Goal: Use online tool/utility: Utilize a website feature to perform a specific function

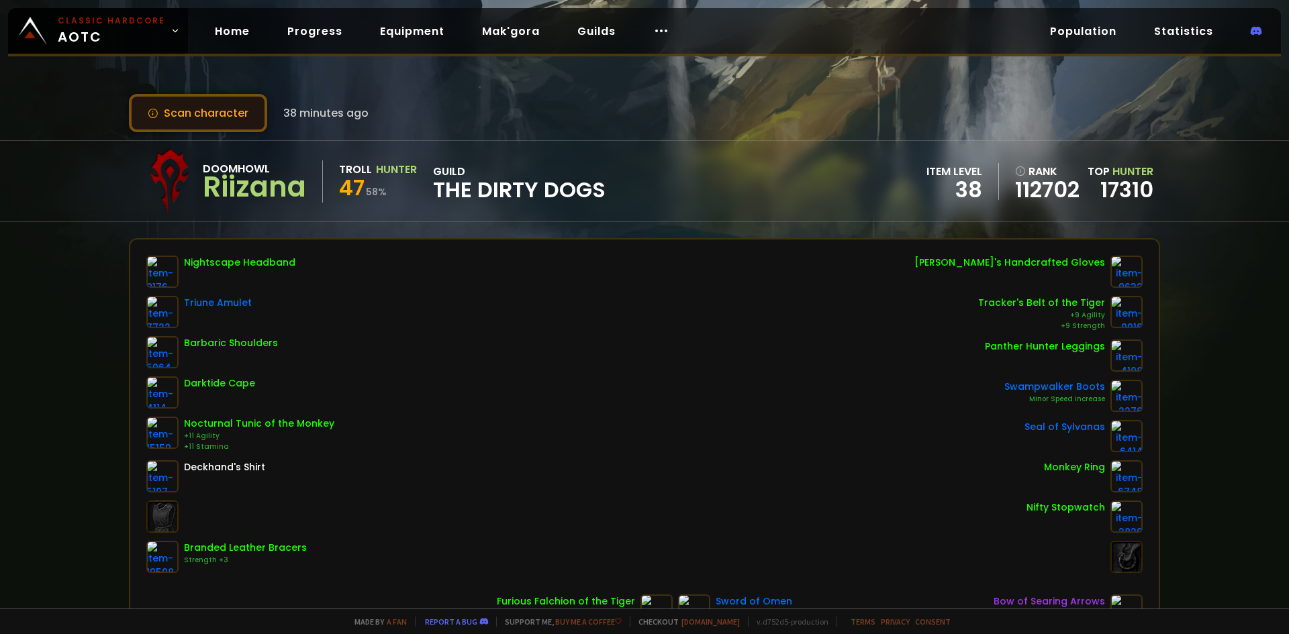
click at [212, 113] on button "Scan character" at bounding box center [198, 113] width 138 height 38
click at [225, 113] on button "Scan character" at bounding box center [198, 113] width 138 height 38
click at [177, 111] on button "Scan character" at bounding box center [198, 113] width 138 height 38
click at [203, 122] on button "Scan character" at bounding box center [198, 113] width 138 height 38
click at [208, 131] on button "Scan character" at bounding box center [198, 113] width 138 height 38
